Goal: Communication & Community: Participate in discussion

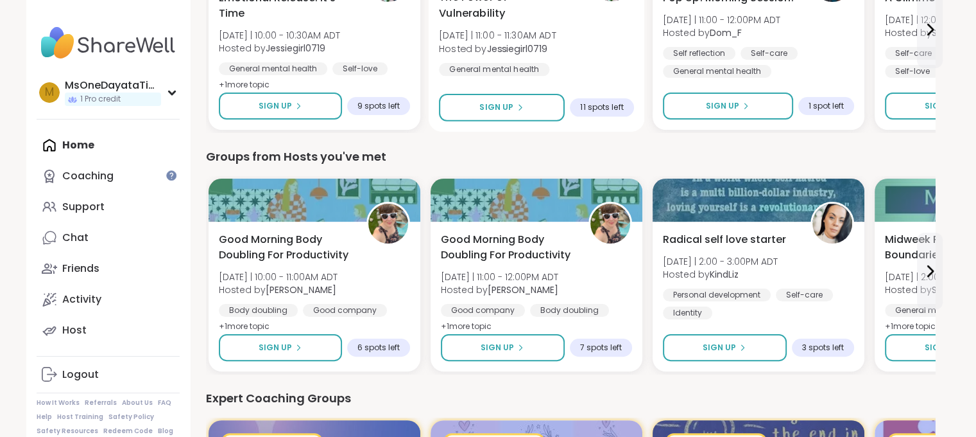
scroll to position [256, 0]
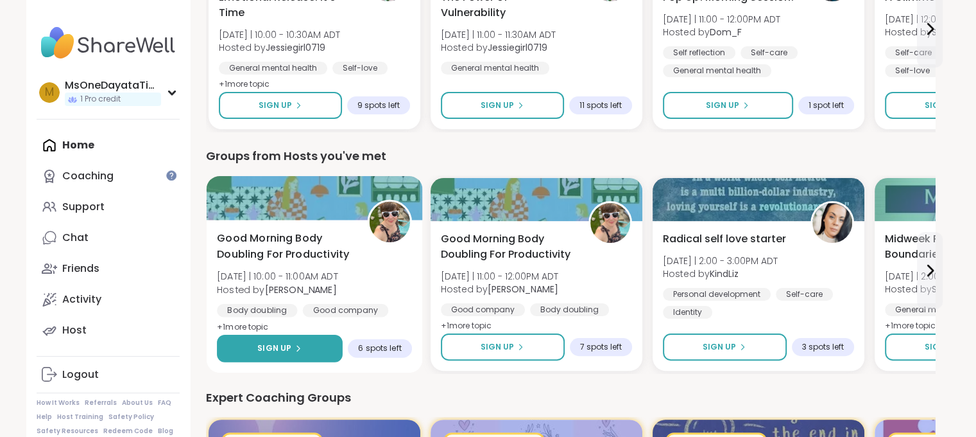
click at [288, 350] on span "Sign Up" at bounding box center [274, 348] width 34 height 12
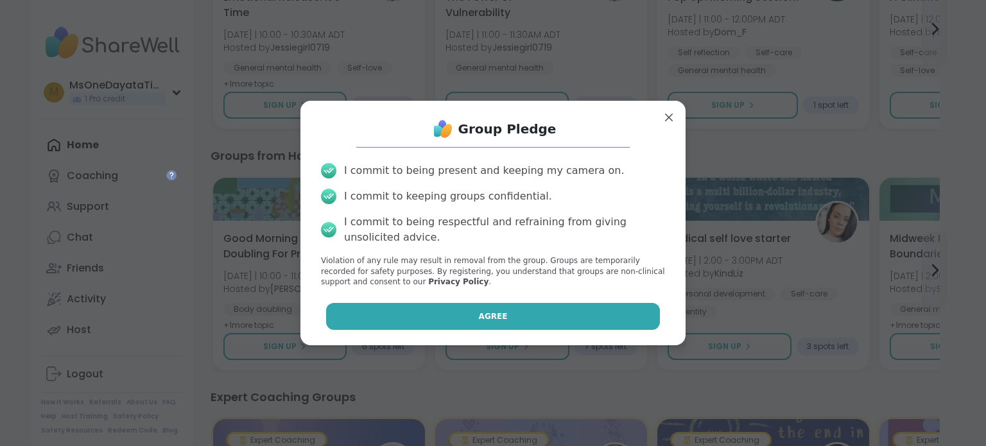
click at [375, 323] on button "Agree" at bounding box center [493, 316] width 334 height 27
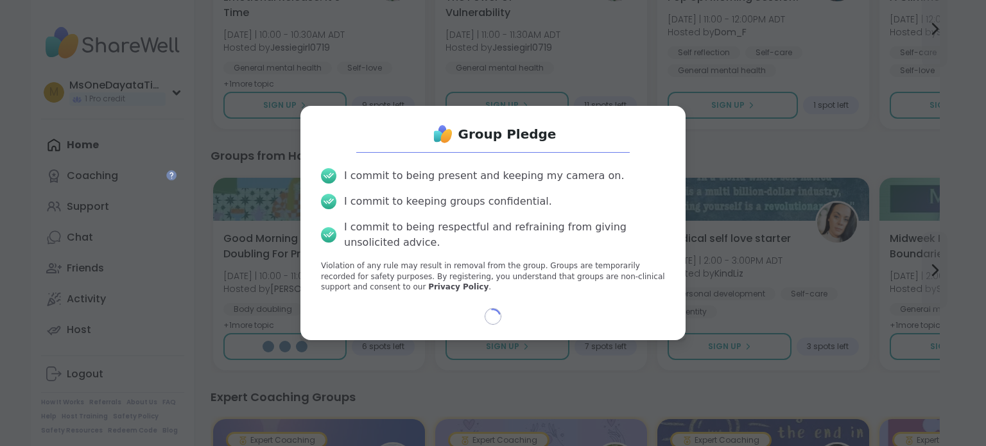
select select "**"
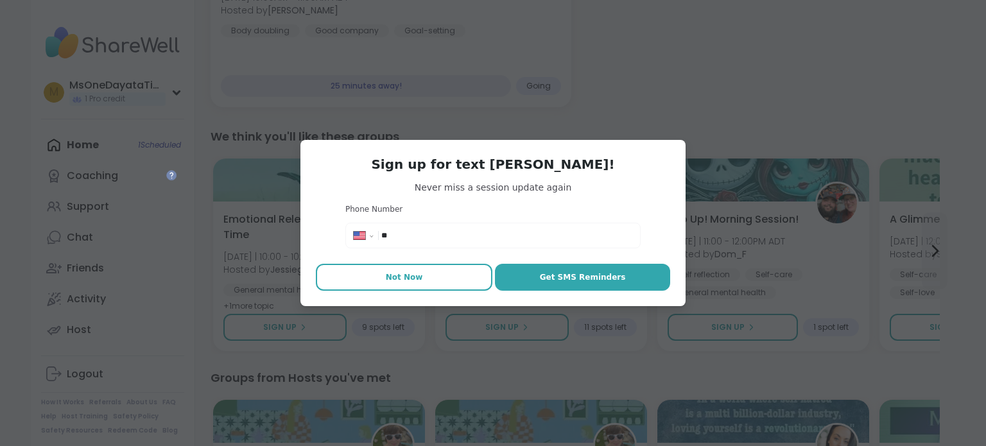
click at [449, 277] on button "Not Now" at bounding box center [404, 277] width 177 height 27
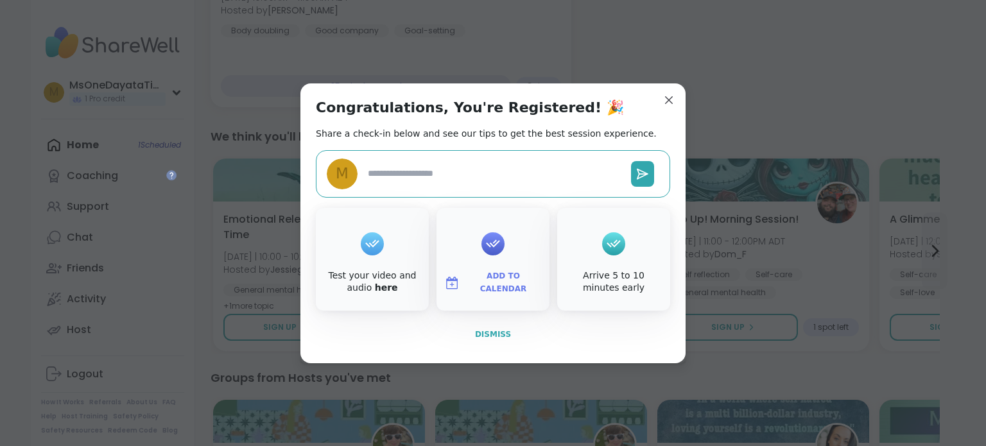
click at [488, 336] on span "Dismiss" at bounding box center [493, 334] width 36 height 9
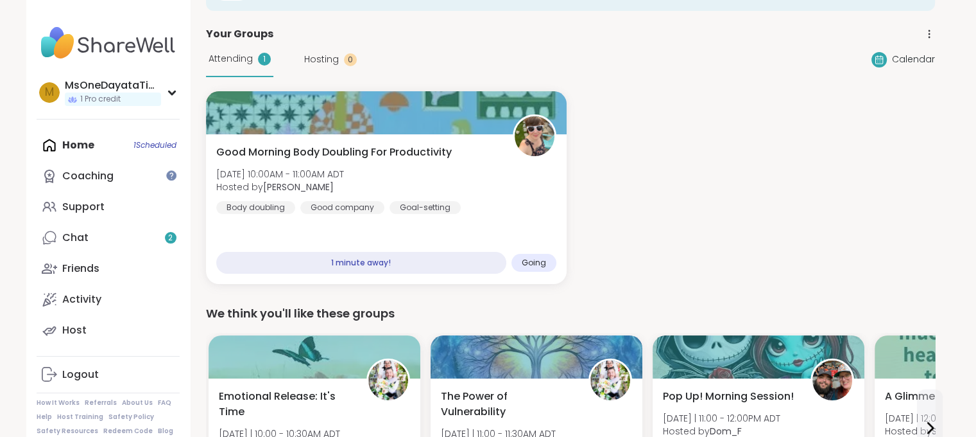
scroll to position [110, 0]
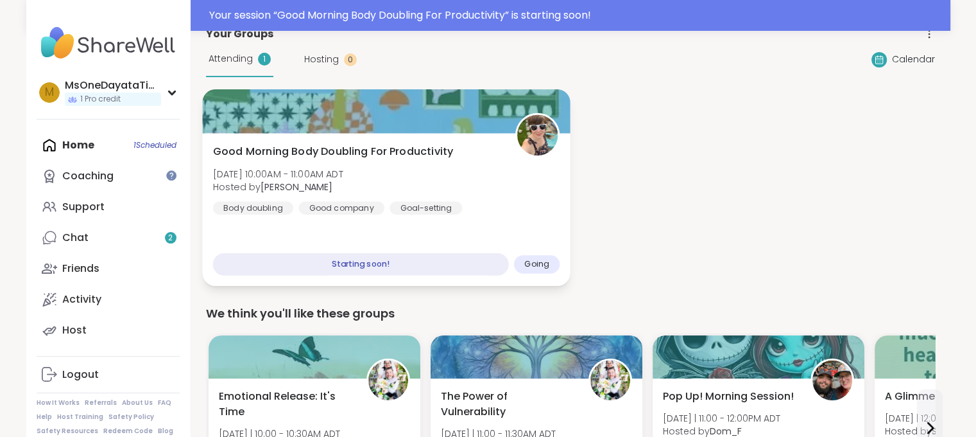
click at [478, 264] on div "Starting soon!" at bounding box center [360, 264] width 296 height 22
click at [460, 264] on div "Starting soon!" at bounding box center [360, 264] width 296 height 22
click at [410, 270] on div "Starting soon!" at bounding box center [360, 264] width 296 height 22
click at [447, 225] on div "Good Morning Body Doubling For Productivity [DATE] 10:00AM - 11:00AM ADT Hosted…" at bounding box center [386, 209] width 368 height 153
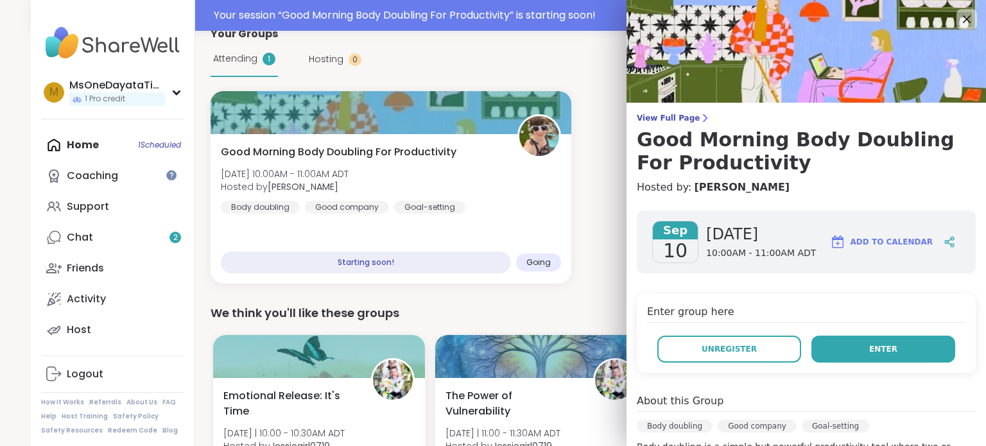
click at [837, 347] on button "Enter" at bounding box center [883, 349] width 144 height 27
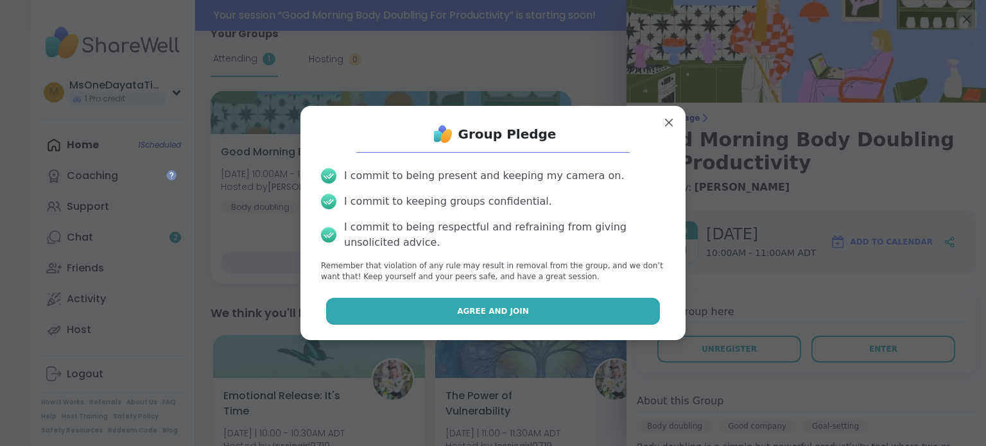
click at [598, 303] on button "Agree and Join" at bounding box center [493, 311] width 334 height 27
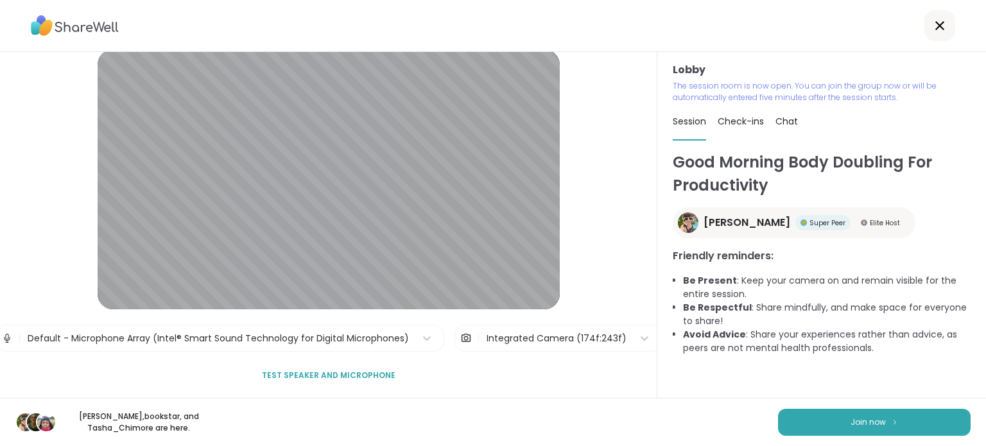
scroll to position [21, 0]
click at [865, 429] on button "Join now" at bounding box center [874, 422] width 193 height 27
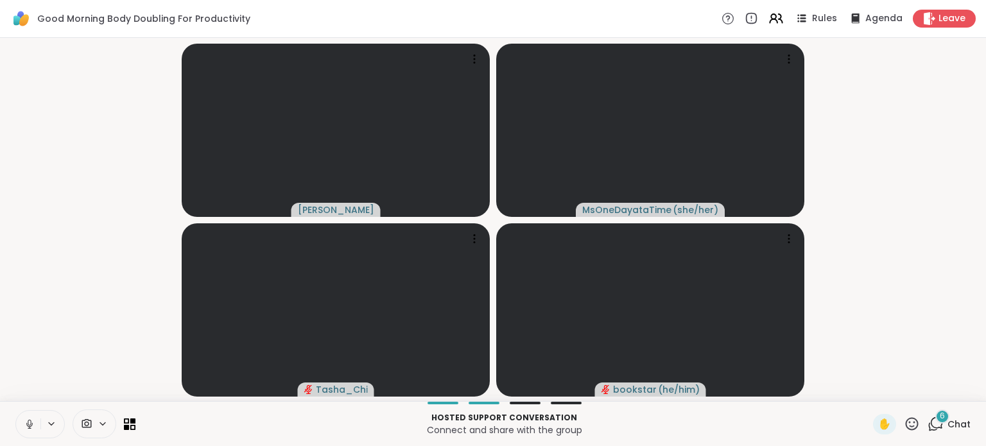
click at [28, 422] on icon at bounding box center [29, 423] width 3 height 6
click at [930, 424] on icon at bounding box center [936, 424] width 16 height 16
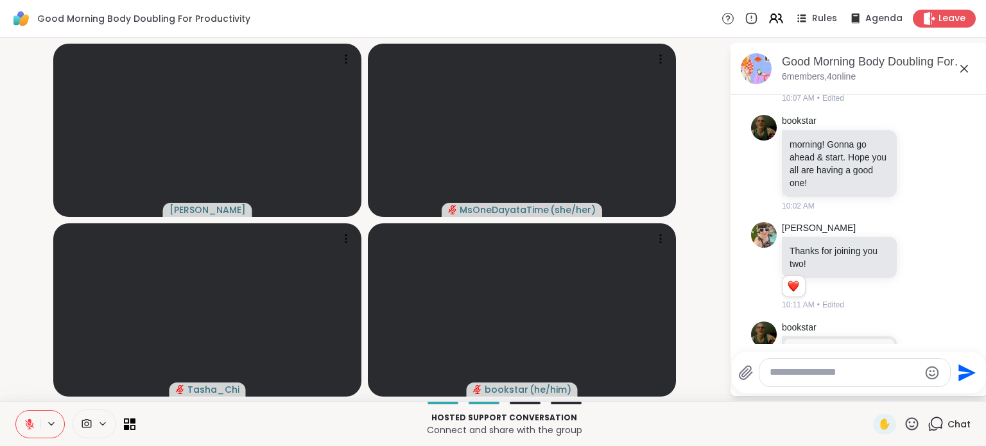
scroll to position [1102, 0]
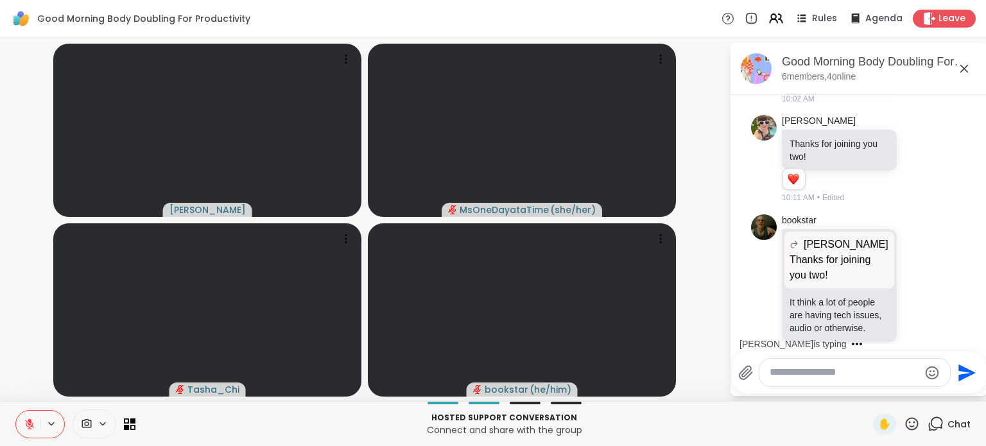
click at [803, 379] on textarea "Type your message" at bounding box center [845, 372] width 150 height 13
click at [847, 374] on textarea "Type your message" at bounding box center [845, 372] width 150 height 13
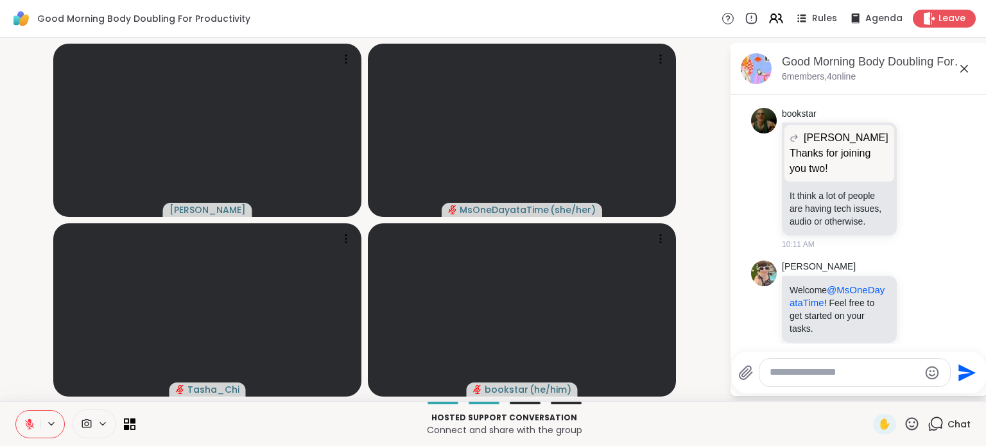
click at [819, 377] on textarea "Type your message" at bounding box center [845, 372] width 150 height 13
type textarea "**********"
